Goal: Task Accomplishment & Management: Manage account settings

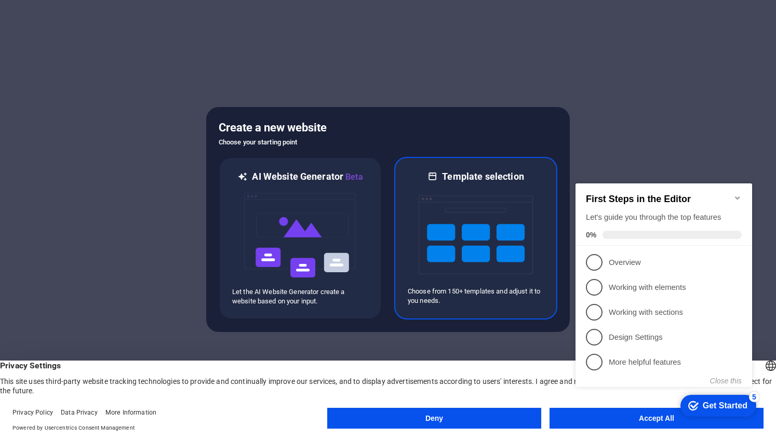
click at [442, 229] on img at bounding box center [476, 235] width 114 height 104
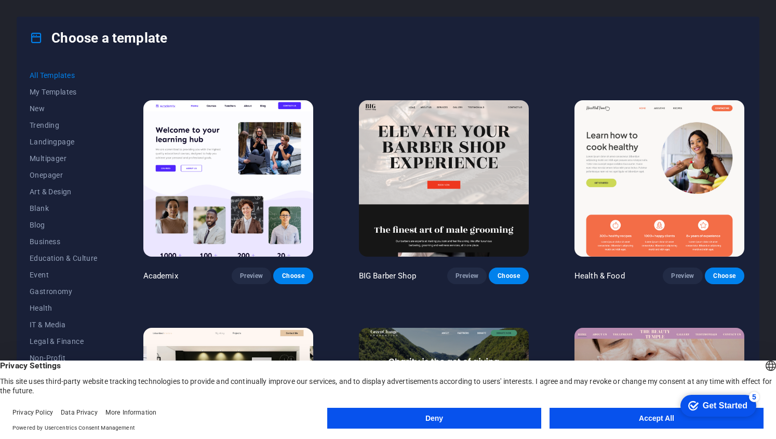
scroll to position [879, 0]
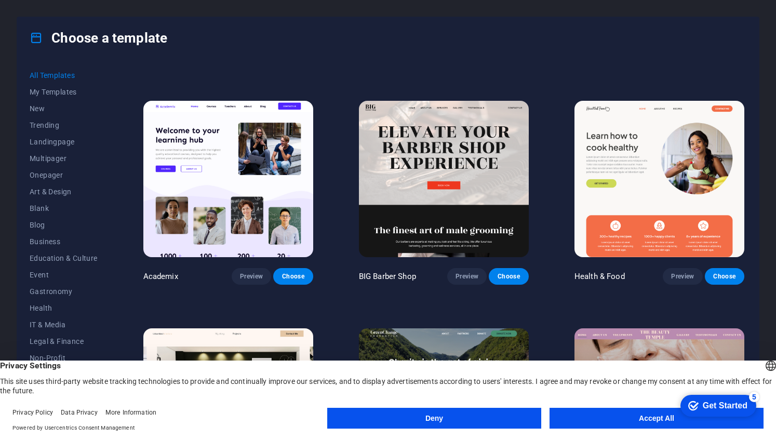
click at [277, 140] on img at bounding box center [228, 179] width 170 height 156
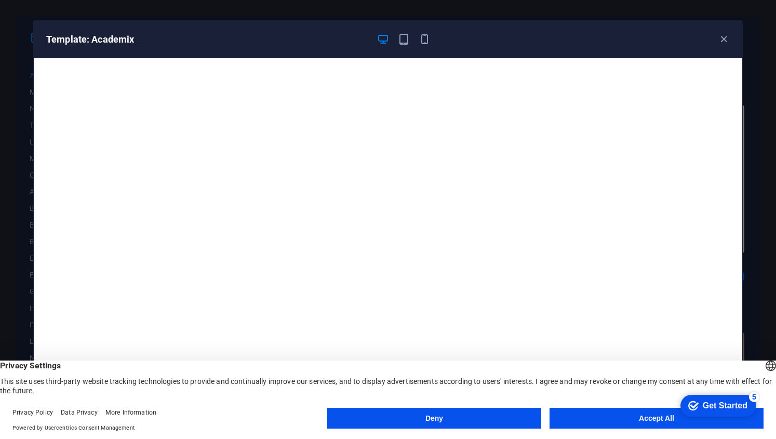
scroll to position [2, 0]
click at [727, 35] on icon "button" at bounding box center [724, 39] width 12 height 12
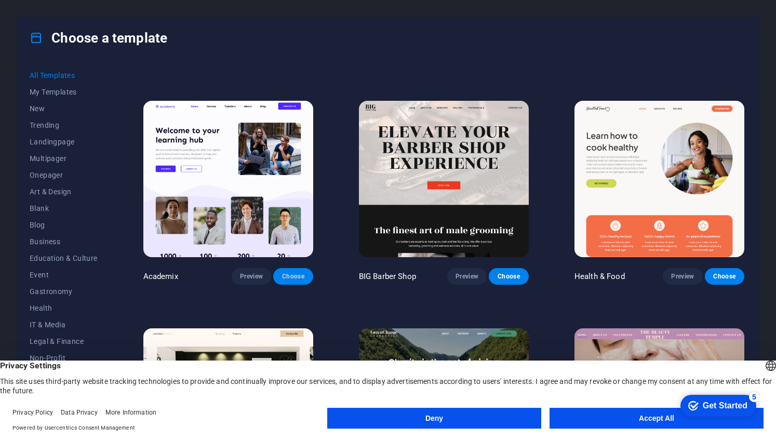
click at [293, 275] on button "Choose" at bounding box center [292, 276] width 39 height 17
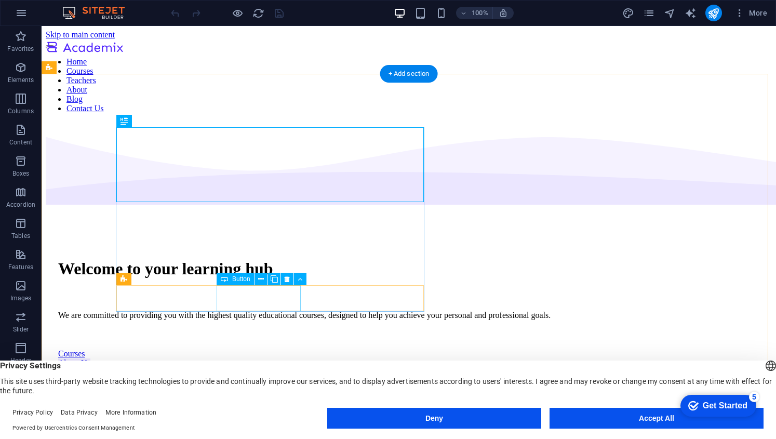
scroll to position [1, 0]
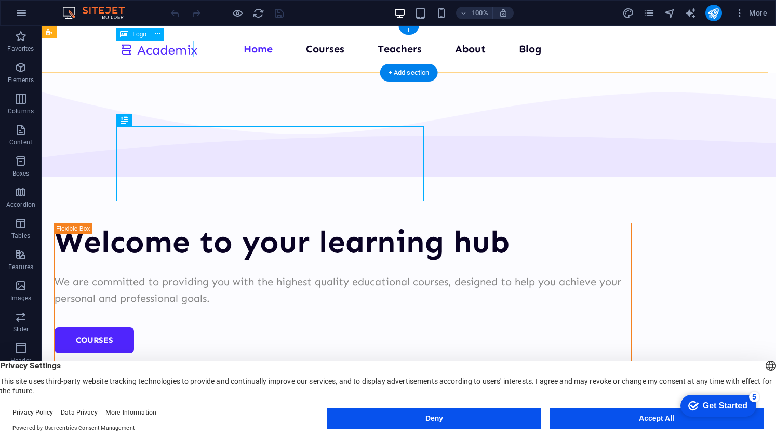
click at [183, 51] on div at bounding box center [159, 49] width 78 height 17
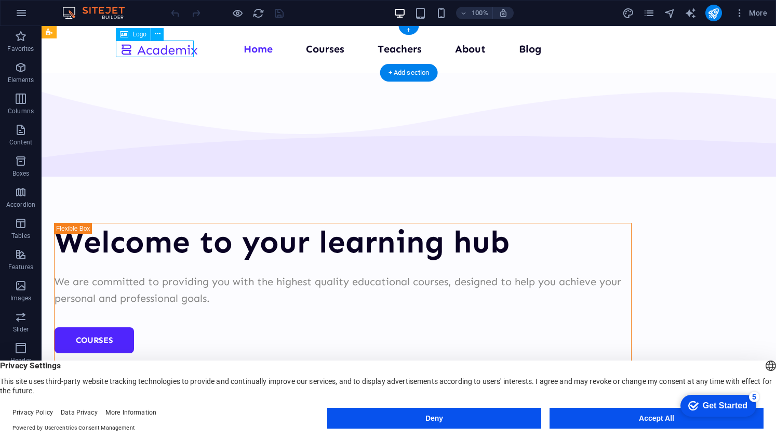
click at [183, 51] on div at bounding box center [159, 49] width 78 height 17
select select "px"
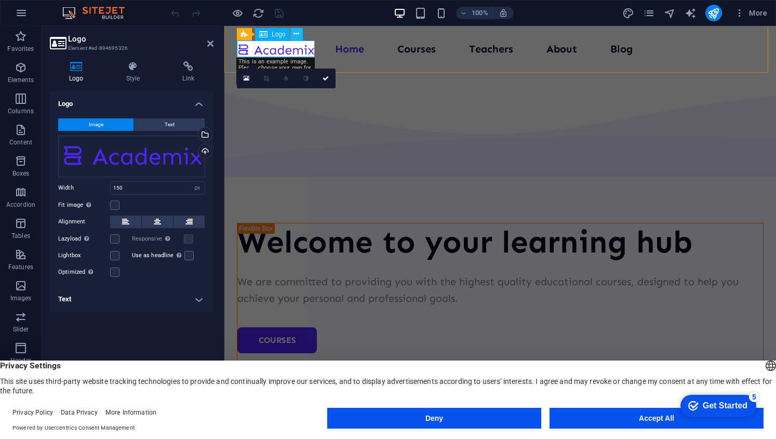
click at [295, 31] on icon at bounding box center [296, 34] width 6 height 11
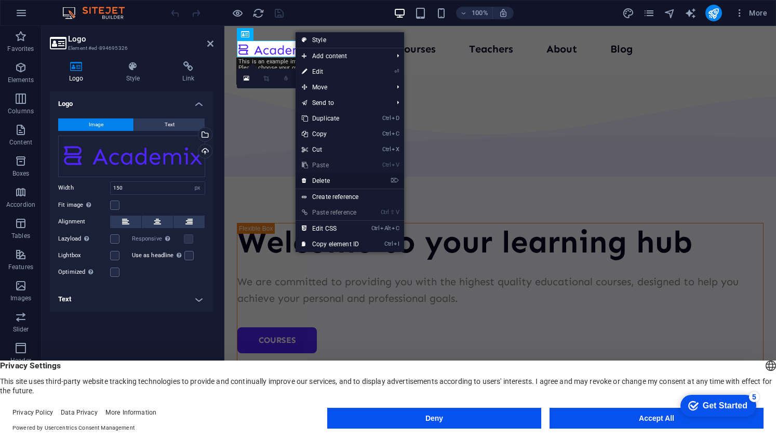
click at [340, 183] on link "⌦ Delete" at bounding box center [331, 181] width 70 height 16
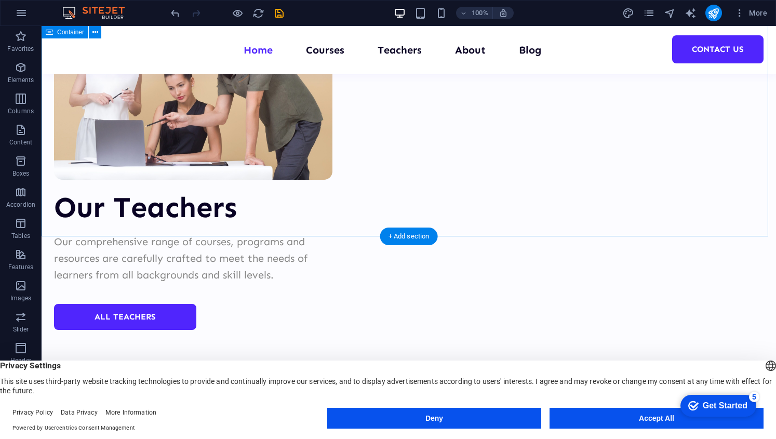
scroll to position [4081, 0]
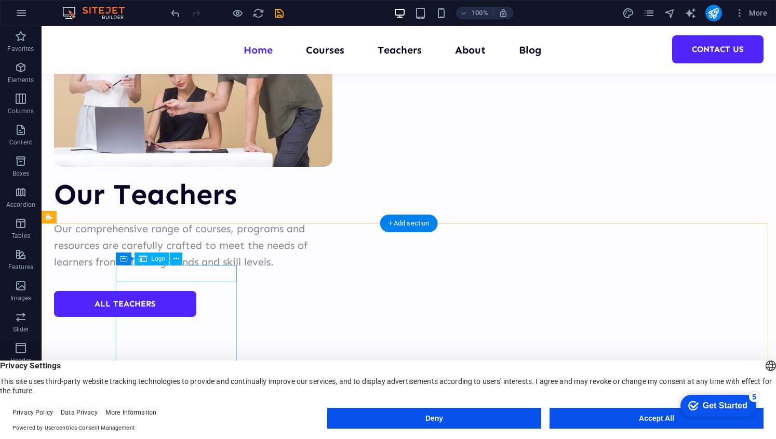
click at [175, 256] on icon at bounding box center [177, 258] width 6 height 11
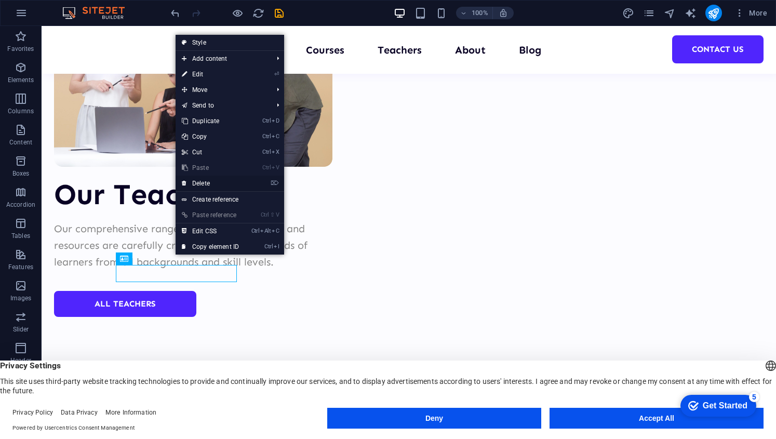
click at [208, 181] on link "⌦ Delete" at bounding box center [211, 184] width 70 height 16
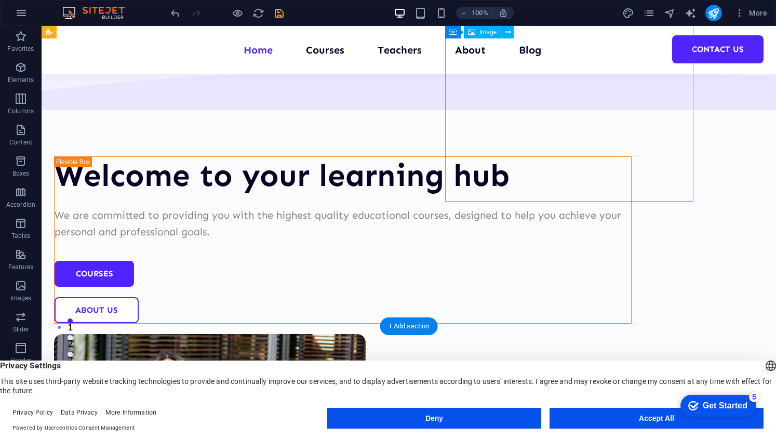
scroll to position [0, 0]
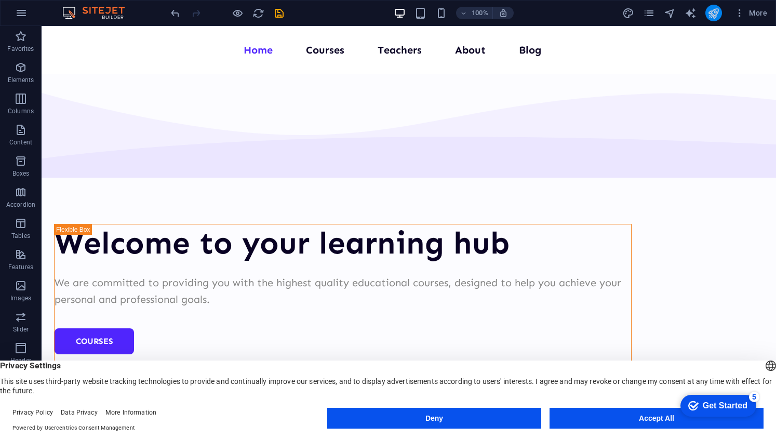
click at [710, 19] on button "publish" at bounding box center [713, 13] width 17 height 17
